Goal: Task Accomplishment & Management: Manage account settings

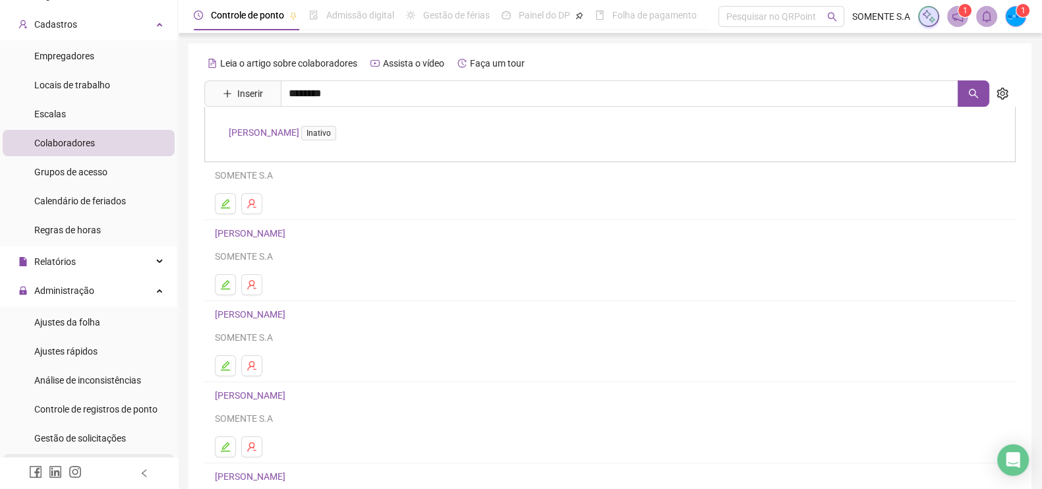
scroll to position [164, 0]
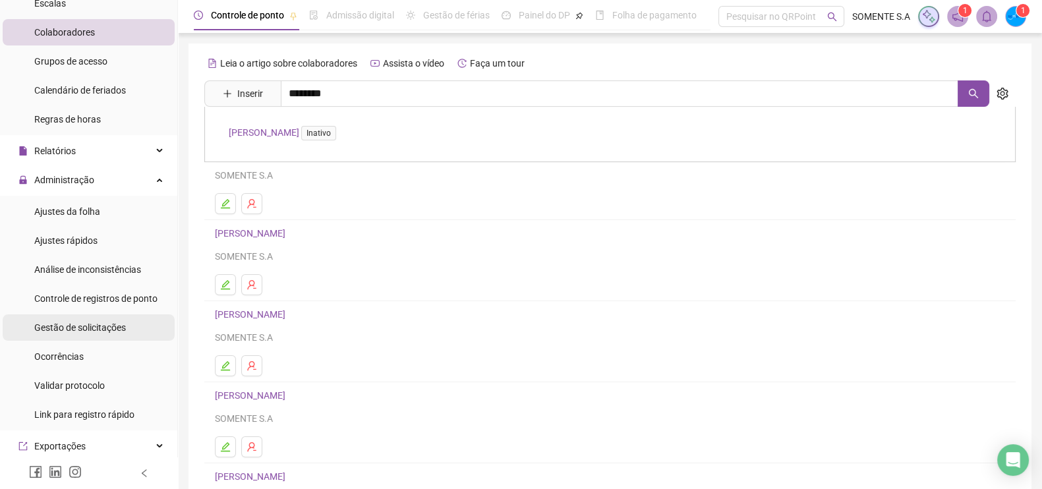
click at [100, 322] on span "Gestão de solicitações" at bounding box center [80, 327] width 92 height 11
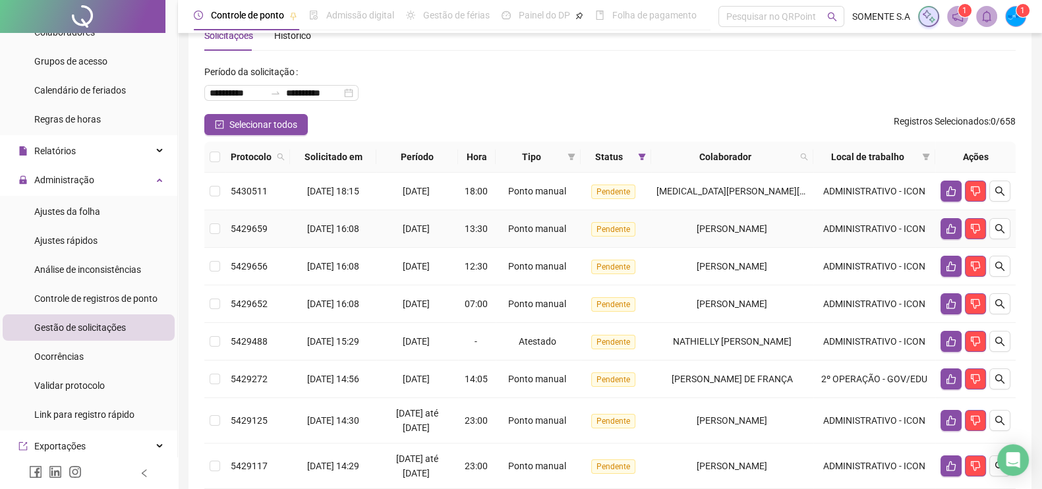
scroll to position [164, 0]
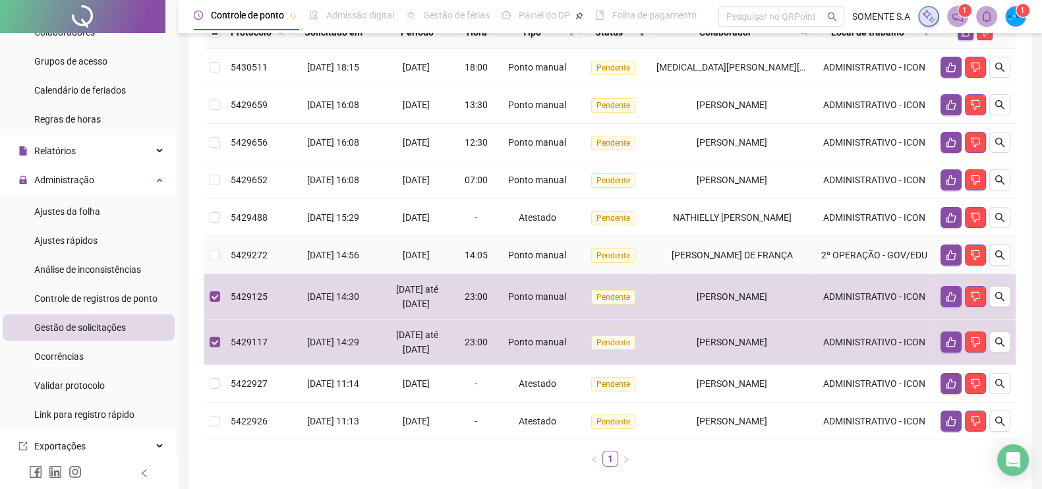
click at [206, 251] on td at bounding box center [214, 256] width 21 height 38
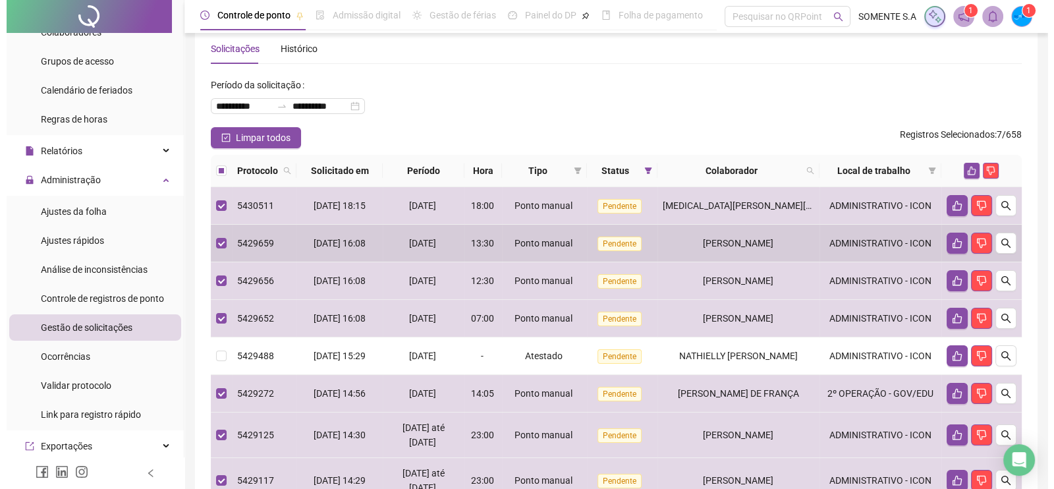
scroll to position [0, 0]
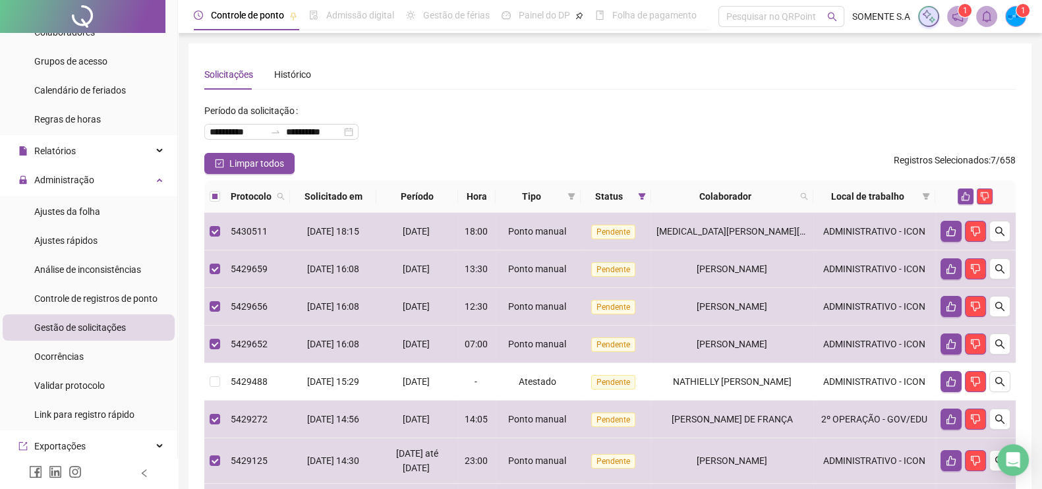
drag, startPoint x: 961, startPoint y: 198, endPoint x: 961, endPoint y: 212, distance: 13.2
click at [961, 209] on th at bounding box center [975, 197] width 80 height 32
click at [969, 196] on icon "like" at bounding box center [965, 196] width 9 height 9
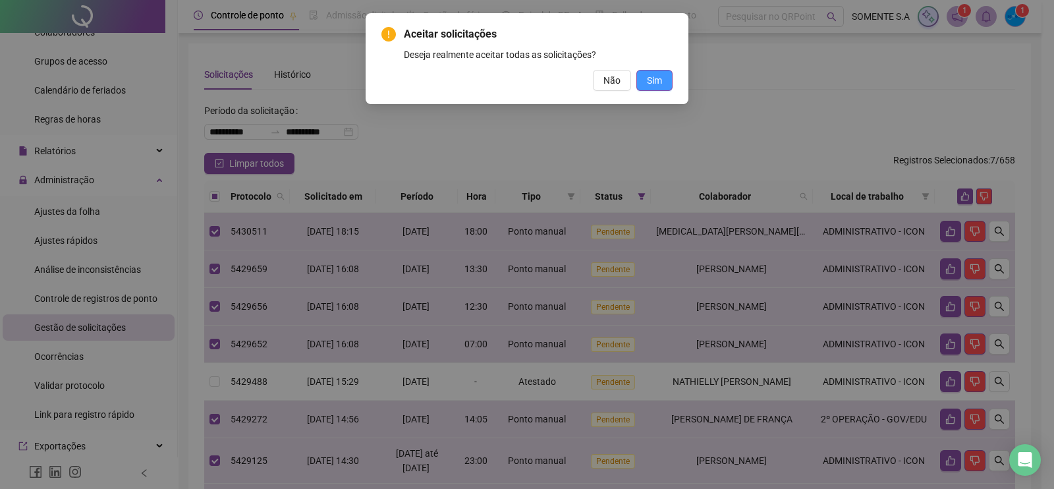
click at [663, 82] on button "Sim" at bounding box center [655, 80] width 36 height 21
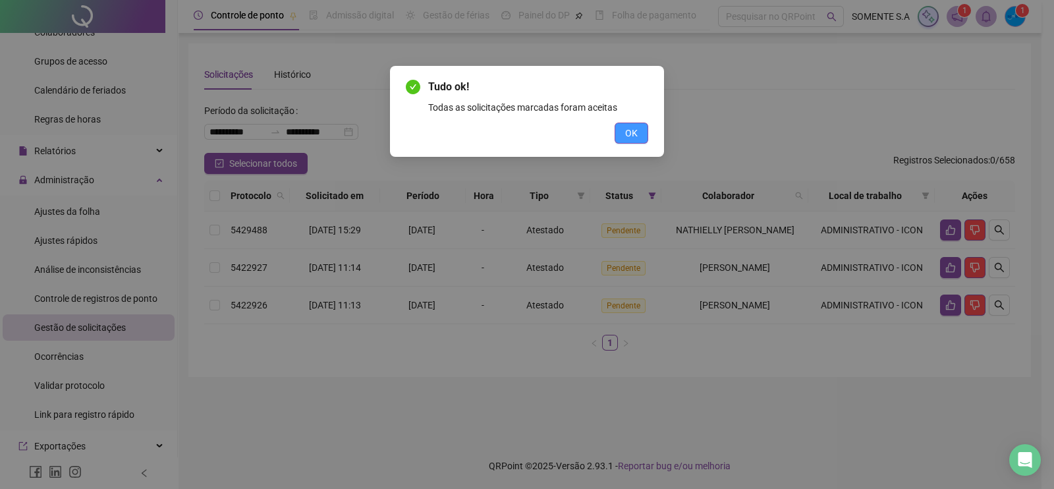
click at [633, 133] on span "OK" at bounding box center [631, 133] width 13 height 14
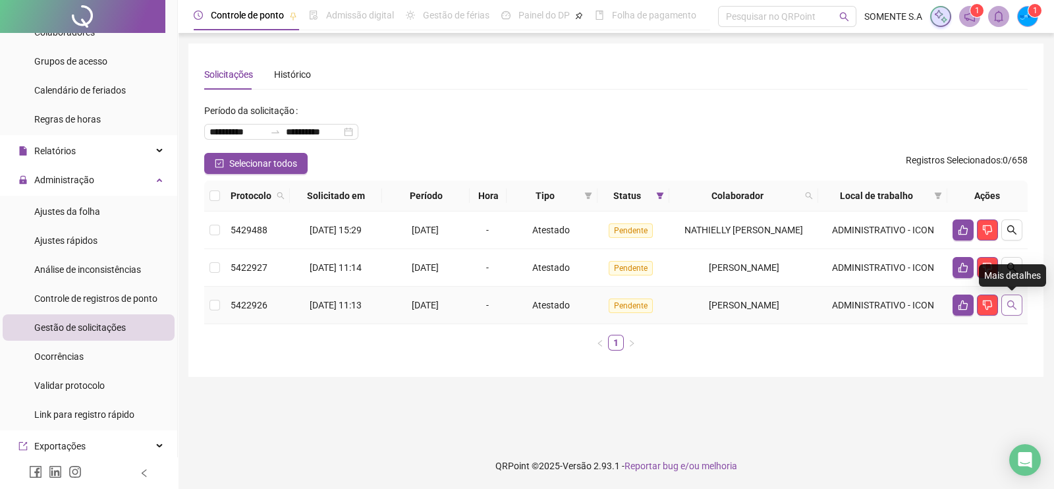
click at [1010, 304] on icon "search" at bounding box center [1012, 305] width 11 height 11
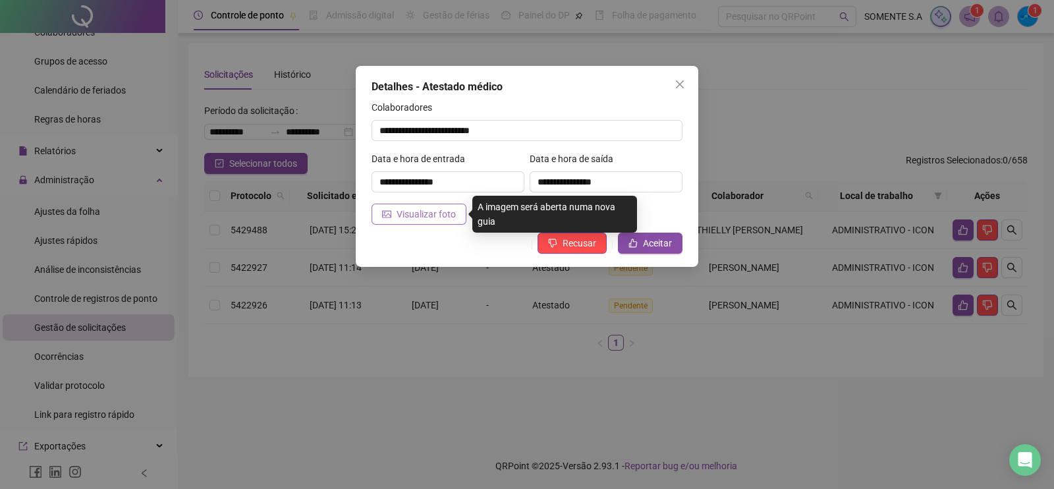
click at [422, 212] on span "Visualizar foto" at bounding box center [426, 214] width 59 height 14
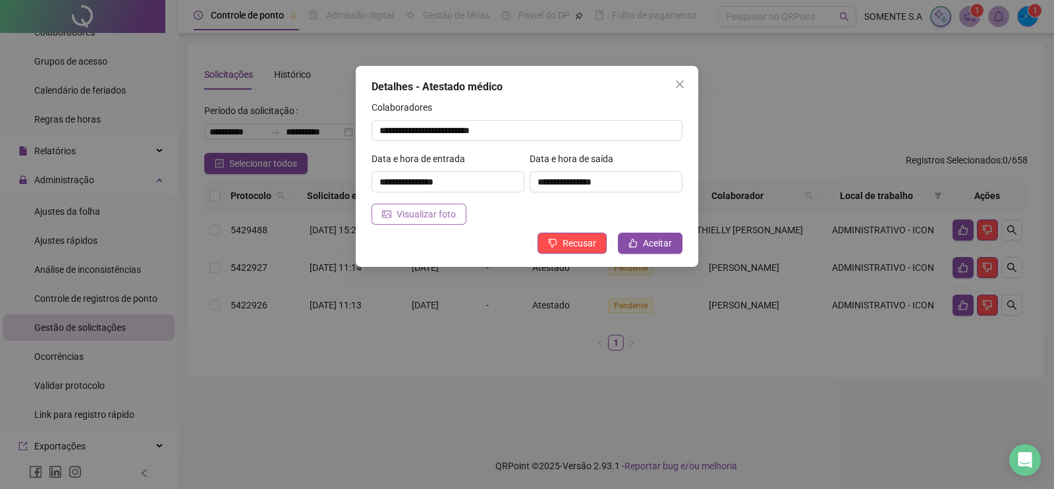
click at [392, 204] on button "Visualizar foto" at bounding box center [419, 214] width 95 height 21
click at [644, 245] on span "Aceitar" at bounding box center [657, 243] width 29 height 14
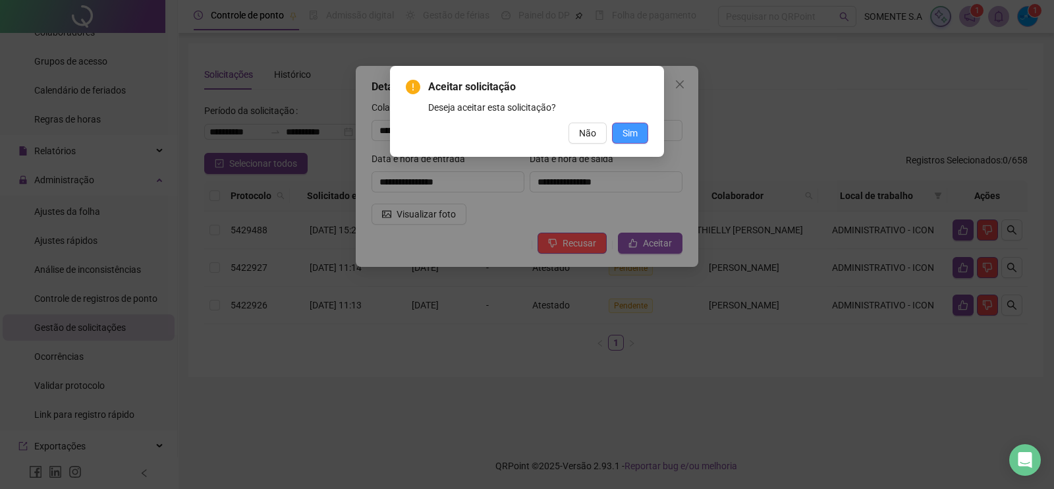
click at [638, 130] on button "Sim" at bounding box center [630, 133] width 36 height 21
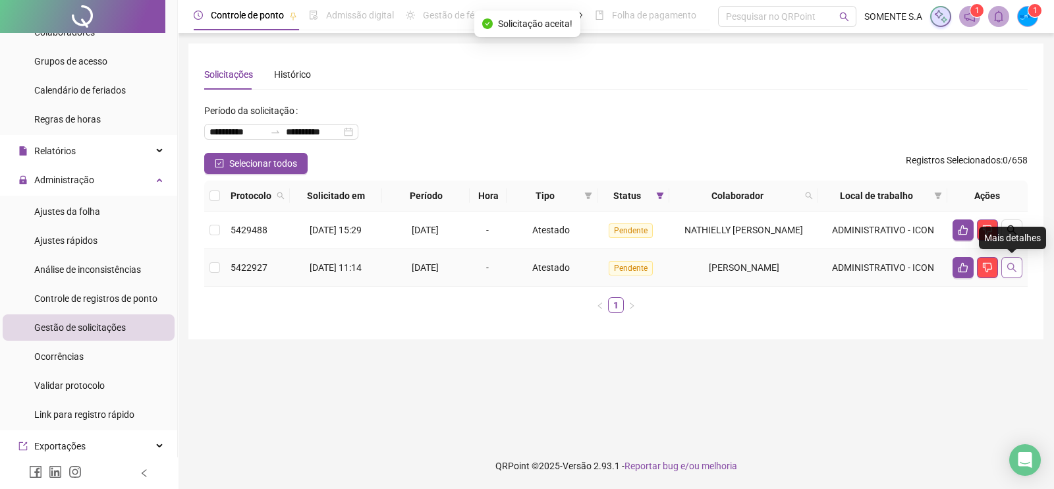
click at [1004, 262] on button "button" at bounding box center [1012, 267] width 21 height 21
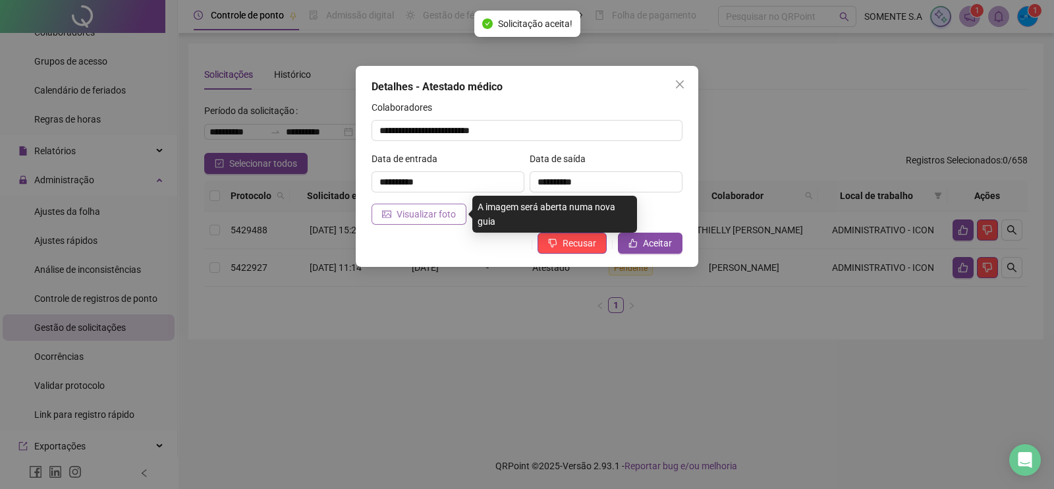
click at [434, 205] on button "Visualizar foto" at bounding box center [419, 214] width 95 height 21
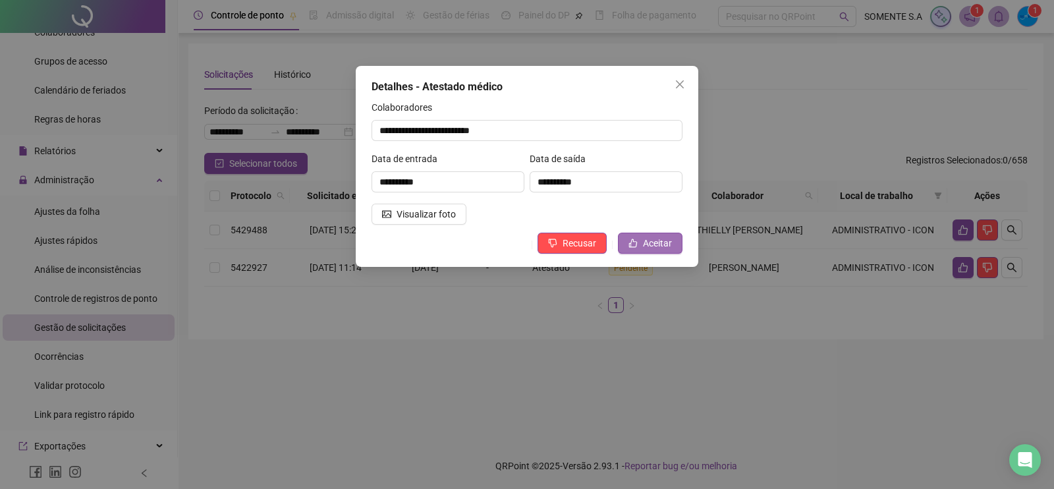
click at [649, 244] on span "Aceitar" at bounding box center [657, 243] width 29 height 14
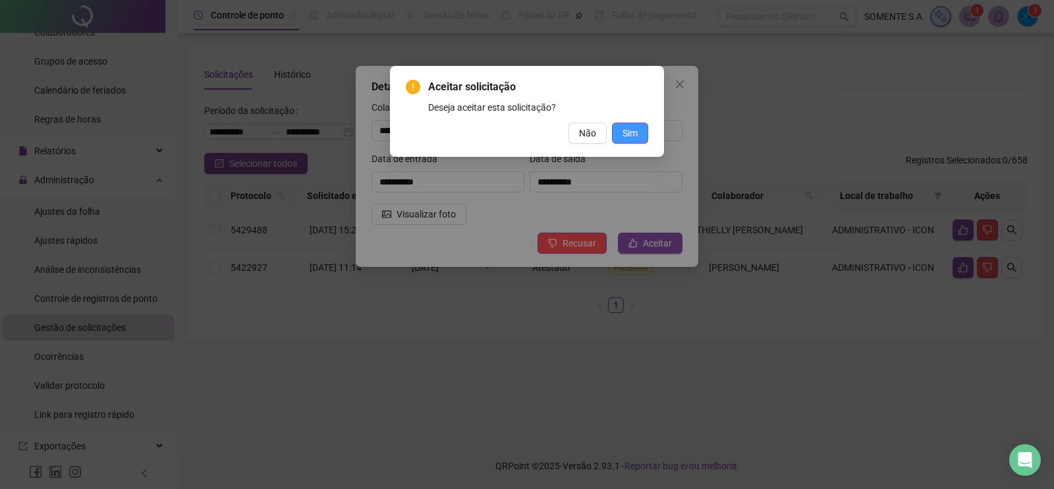
click at [622, 133] on button "Sim" at bounding box center [630, 133] width 36 height 21
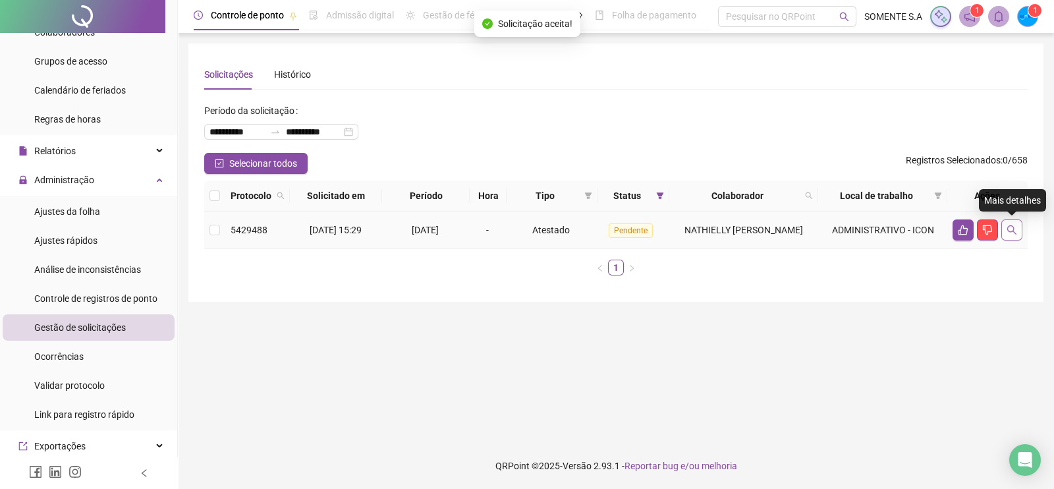
click at [1021, 229] on button "button" at bounding box center [1012, 229] width 21 height 21
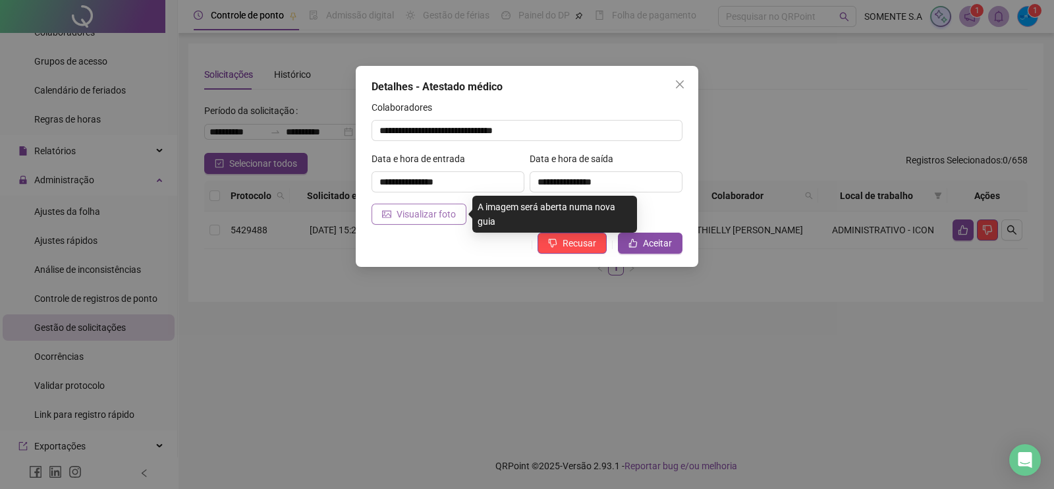
click at [439, 213] on span "Visualizar foto" at bounding box center [426, 214] width 59 height 14
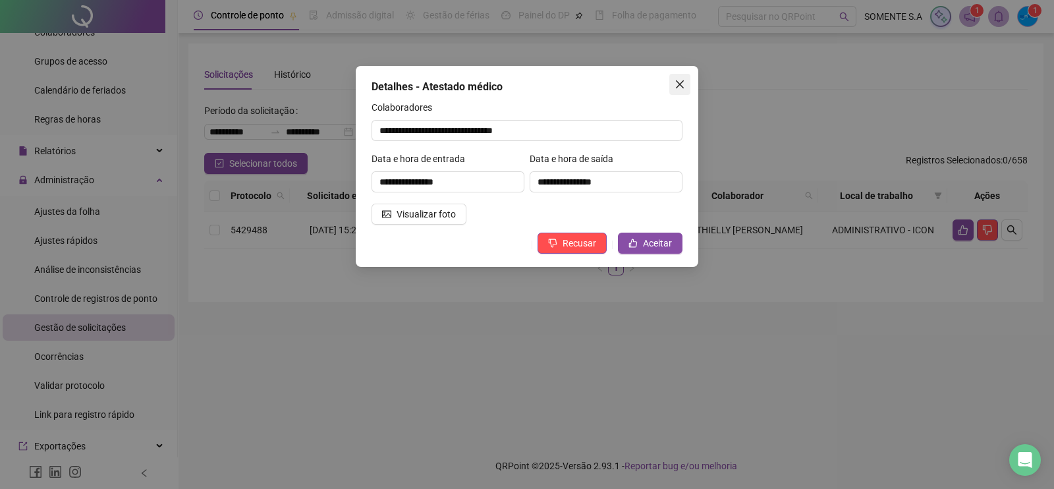
click at [681, 85] on icon "close" at bounding box center [680, 84] width 8 height 8
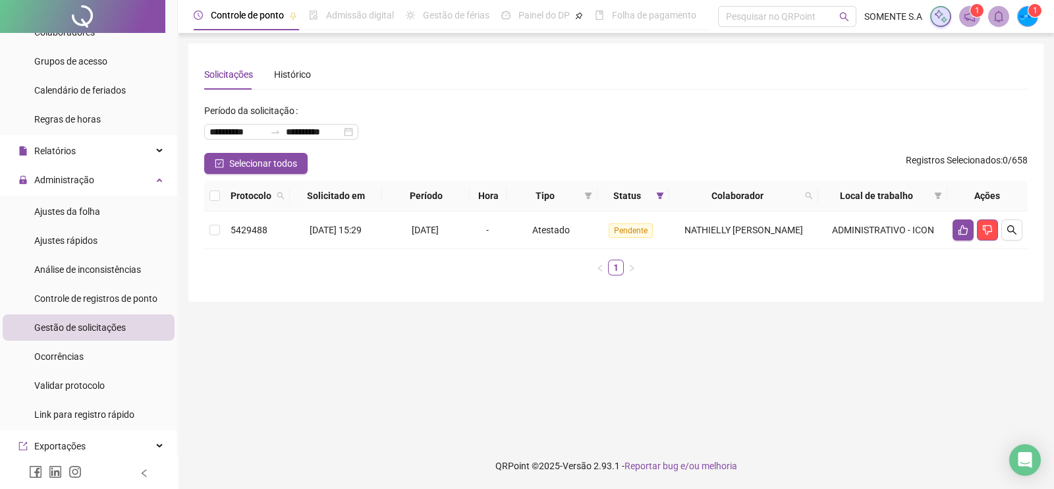
click at [475, 103] on div "**********" at bounding box center [616, 126] width 824 height 53
drag, startPoint x: 91, startPoint y: 201, endPoint x: 159, endPoint y: 185, distance: 70.5
click at [90, 202] on div "Ajustes da folha" at bounding box center [67, 211] width 66 height 26
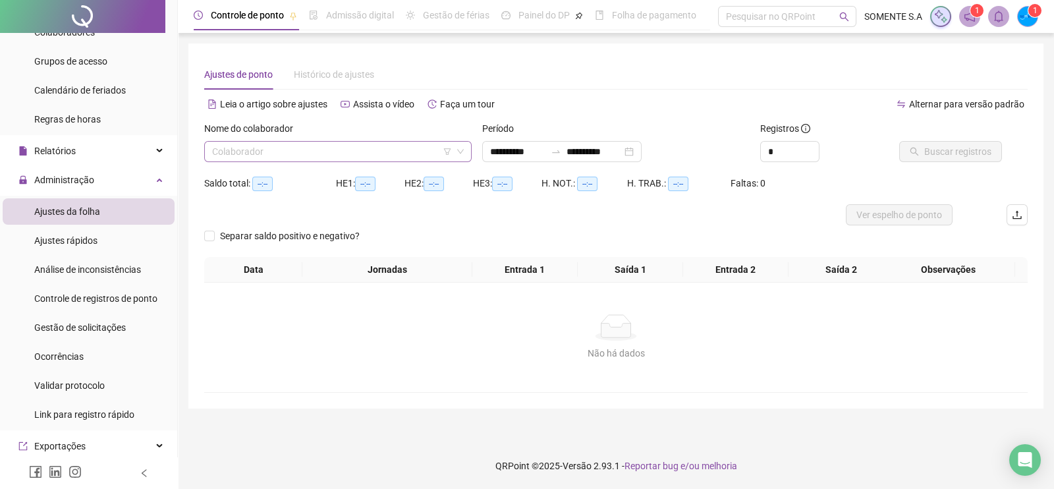
click at [348, 150] on input "search" at bounding box center [332, 152] width 240 height 20
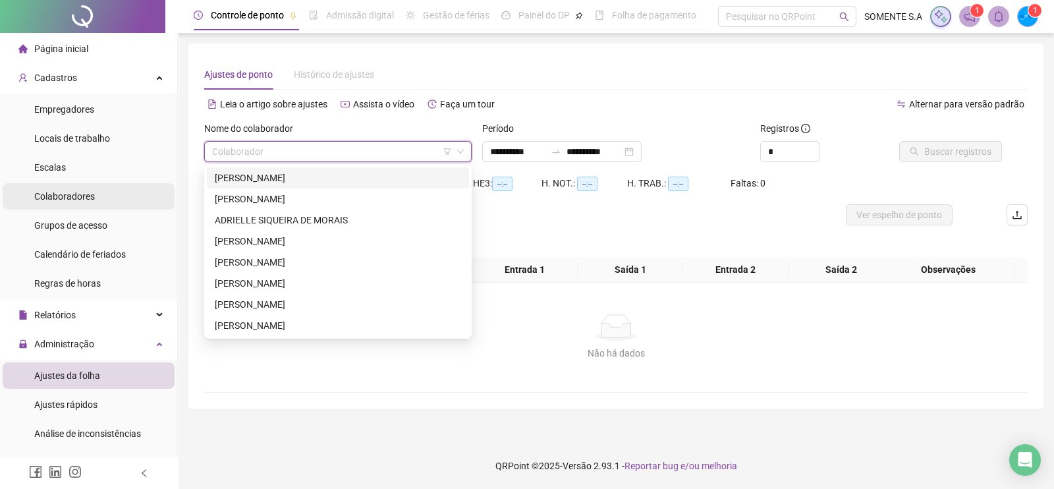
click at [76, 202] on span "Colaboradores" at bounding box center [64, 196] width 61 height 11
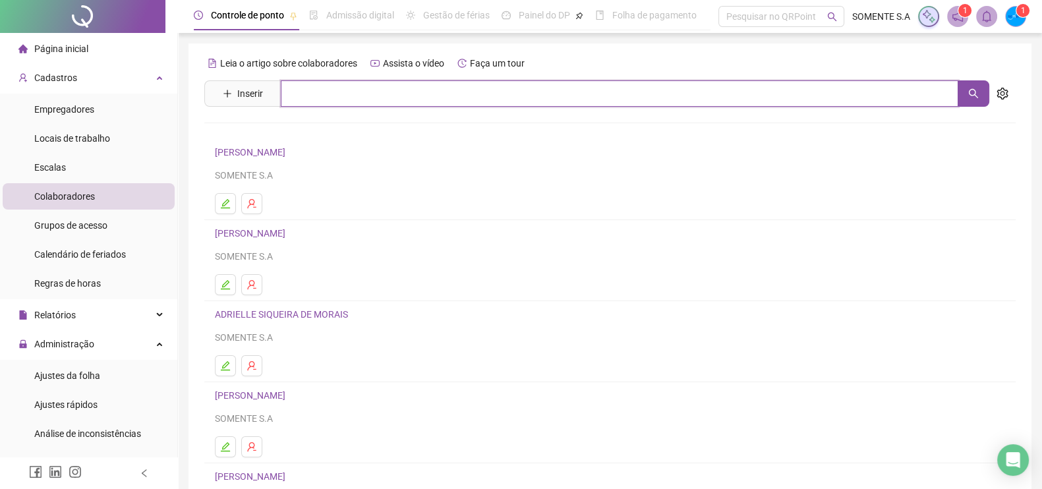
click at [395, 98] on input "text" at bounding box center [619, 93] width 677 height 26
click at [975, 87] on button "button" at bounding box center [973, 93] width 32 height 26
type input "*******"
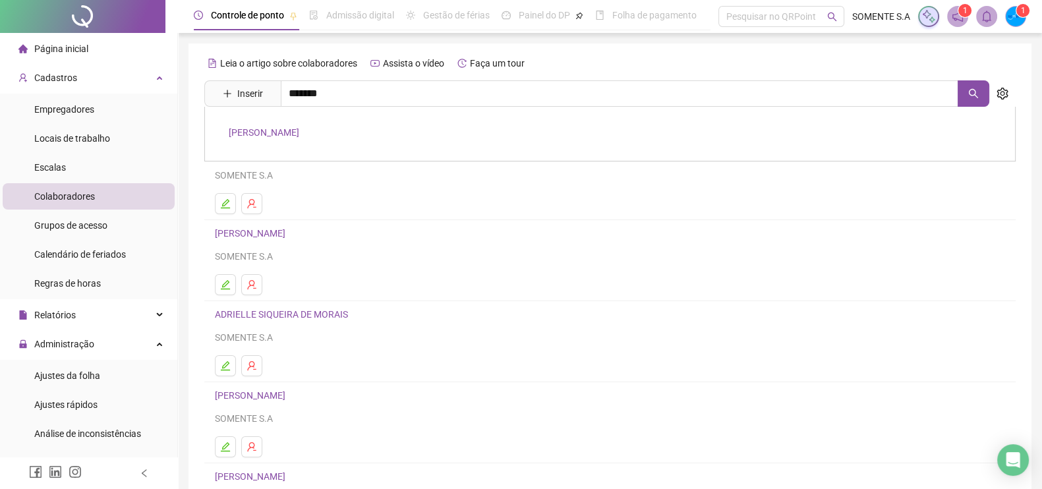
click at [299, 136] on link "[PERSON_NAME]" at bounding box center [264, 132] width 71 height 11
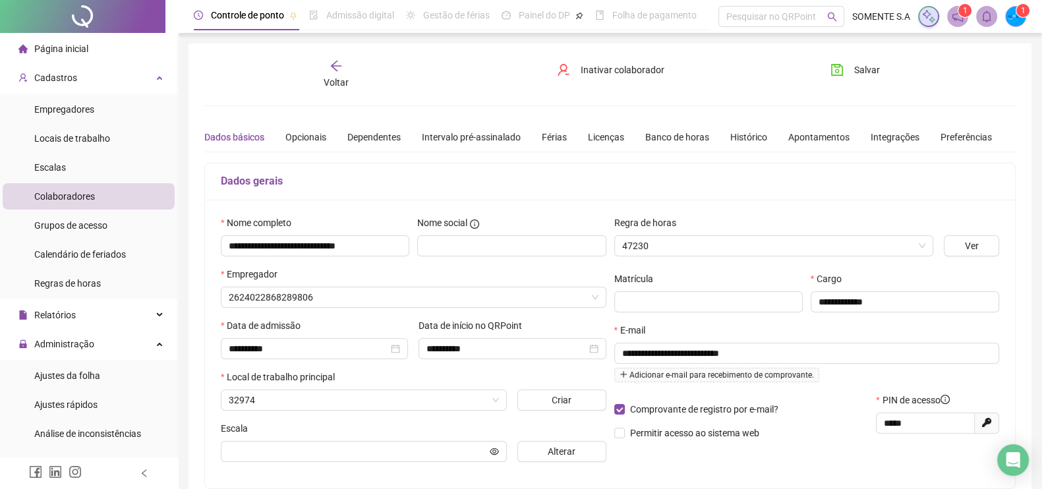
type input "**********"
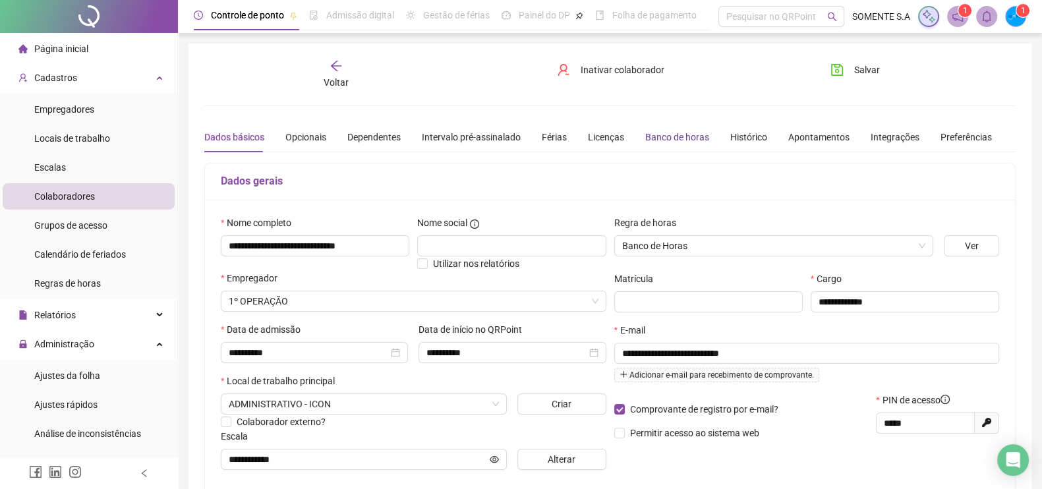
click at [687, 142] on div "Banco de horas" at bounding box center [677, 137] width 64 height 14
